Goal: Check status

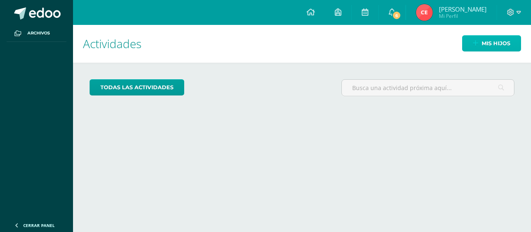
click at [497, 51] on span "Mis hijos" at bounding box center [496, 43] width 29 height 15
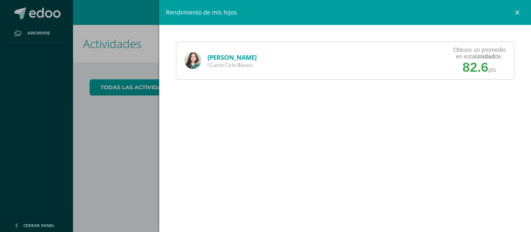
click at [469, 62] on span "82.6" at bounding box center [476, 67] width 26 height 15
click at [209, 56] on link "[PERSON_NAME]" at bounding box center [232, 57] width 49 height 8
click at [218, 55] on link "[PERSON_NAME]" at bounding box center [232, 57] width 49 height 8
click at [200, 60] on img at bounding box center [193, 60] width 17 height 17
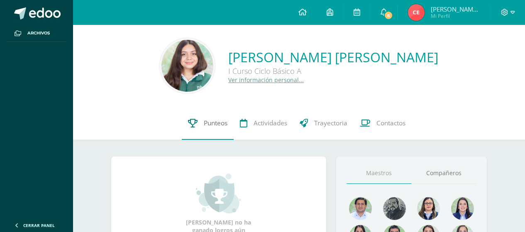
click at [197, 122] on link "Punteos" at bounding box center [208, 123] width 52 height 33
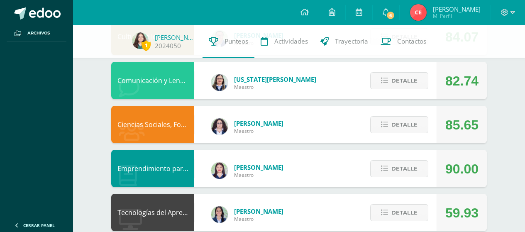
scroll to position [191, 0]
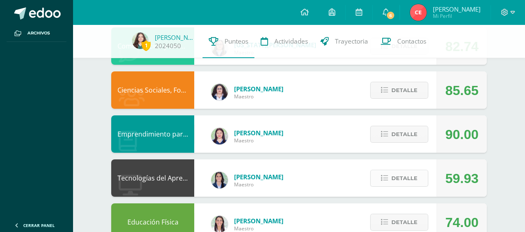
click at [425, 183] on button "Detalle" at bounding box center [399, 178] width 58 height 17
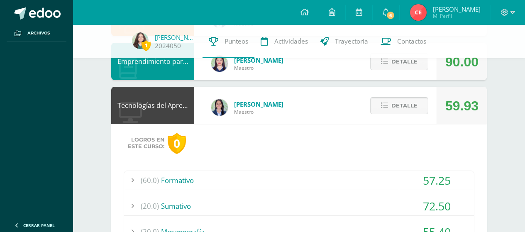
scroll to position [274, 0]
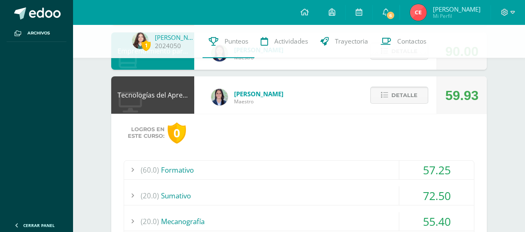
click at [394, 102] on span "Detalle" at bounding box center [405, 95] width 26 height 15
